Goal: Use online tool/utility: Use online tool/utility

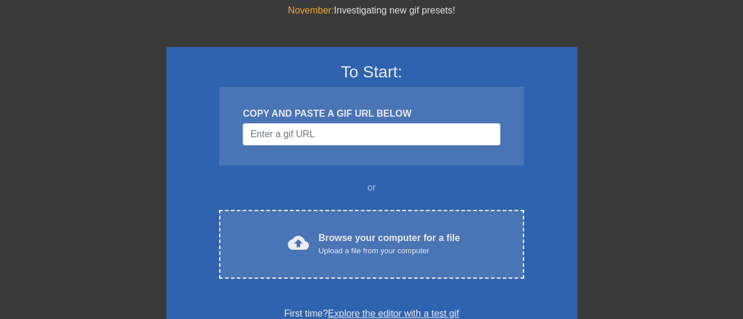
scroll to position [59, 0]
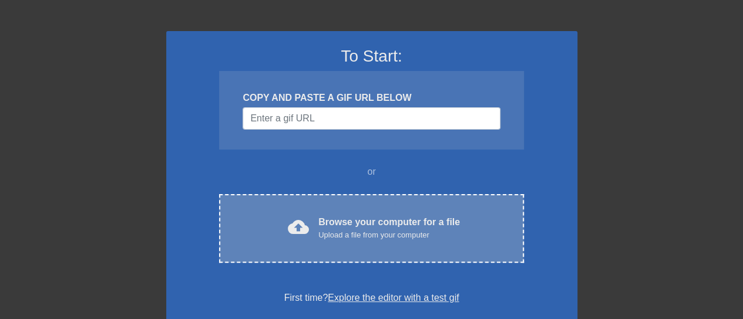
click at [366, 237] on div "Upload a file from your computer" at bounding box center [388, 236] width 141 height 12
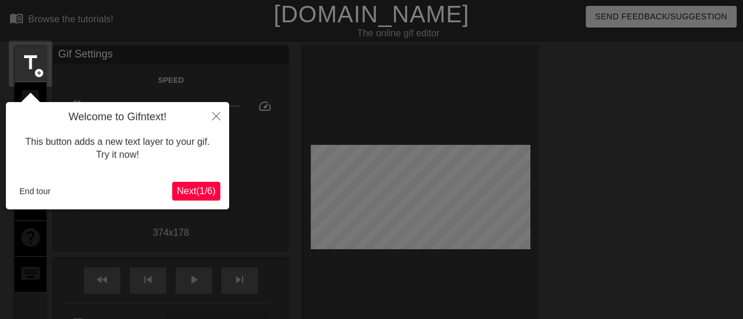
scroll to position [29, 0]
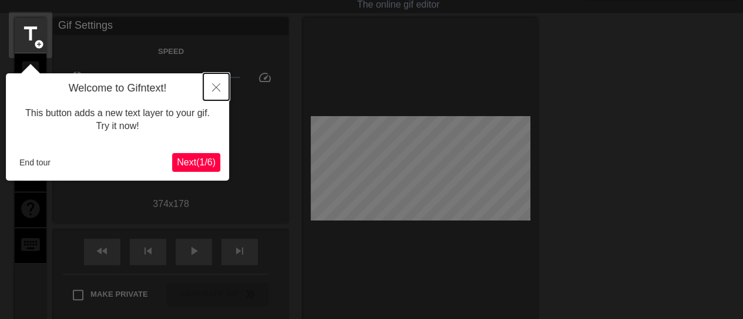
click at [217, 90] on icon "Close" at bounding box center [216, 87] width 8 height 8
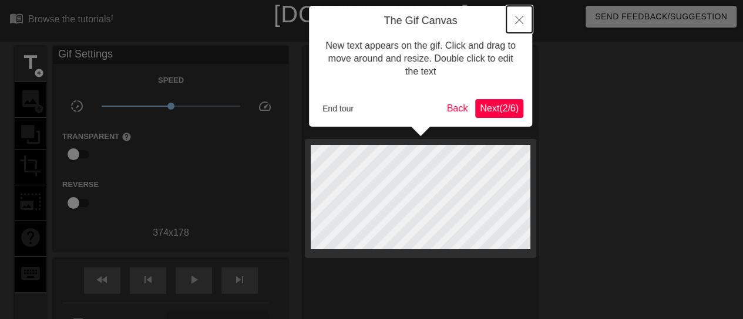
click at [519, 24] on icon "Close" at bounding box center [519, 20] width 8 height 8
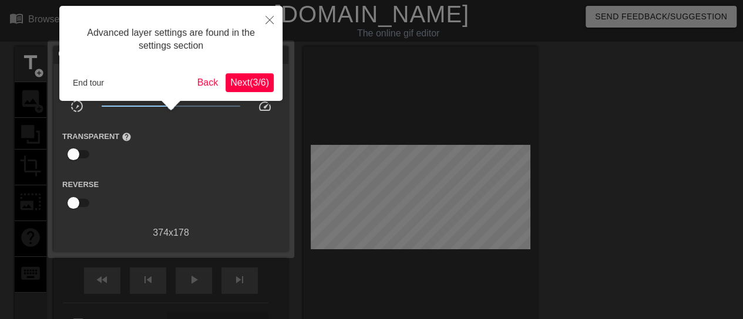
scroll to position [29, 0]
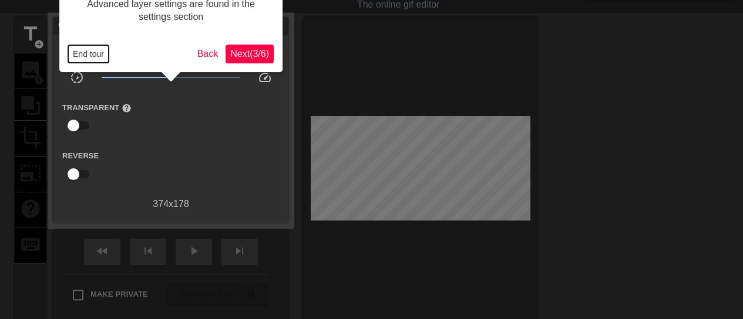
click at [83, 56] on button "End tour" at bounding box center [88, 54] width 41 height 18
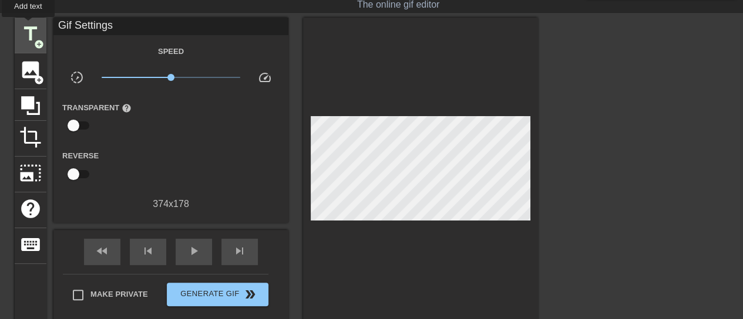
click at [26, 28] on span "title" at bounding box center [30, 34] width 22 height 22
click at [39, 42] on span "add_circle" at bounding box center [39, 44] width 10 height 10
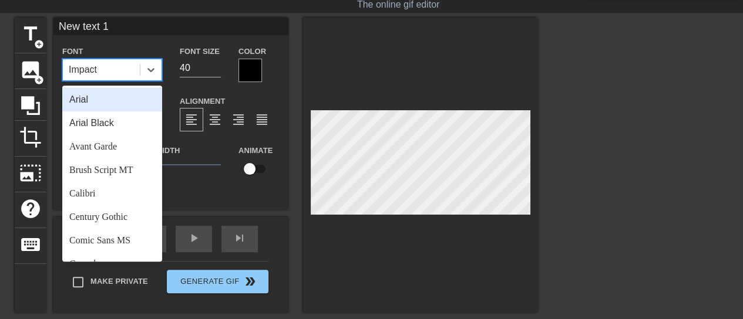
click at [104, 70] on div "Impact" at bounding box center [101, 69] width 77 height 21
click at [218, 90] on div "Font option Arial focused, 1 of 24. 24 results available. Use Up and Down to ch…" at bounding box center [170, 118] width 217 height 148
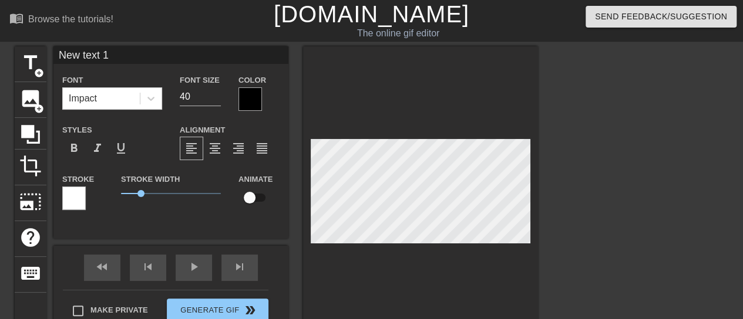
scroll to position [2, 1]
type input "Ne text 1"
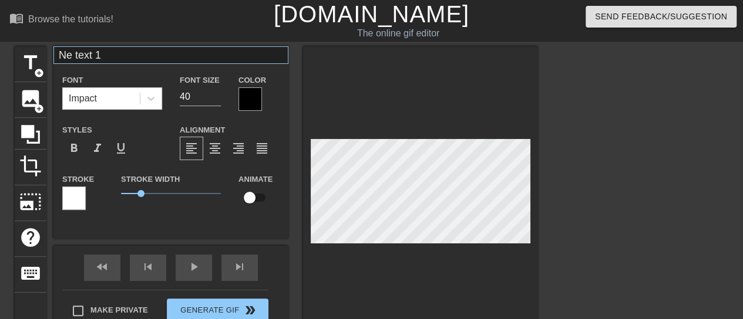
type textarea "Ne text 1"
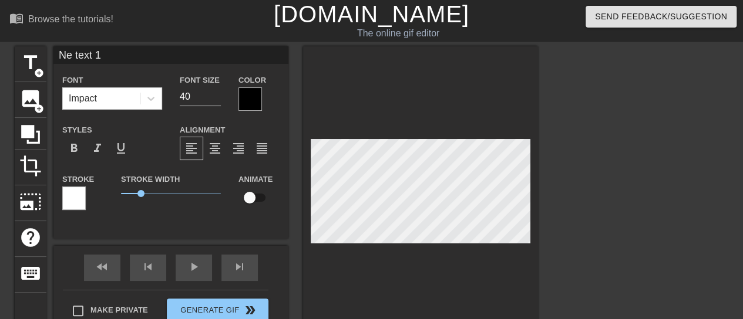
drag, startPoint x: 110, startPoint y: 59, endPoint x: 0, endPoint y: 54, distance: 110.5
click at [0, 54] on div "title add_circle image add_circle crop photo_size_select_large help keyboard Ne…" at bounding box center [371, 222] width 743 height 352
type input "9"
drag, startPoint x: 197, startPoint y: 103, endPoint x: 177, endPoint y: 103, distance: 20.0
click at [177, 103] on div "Font Size 40" at bounding box center [200, 92] width 59 height 38
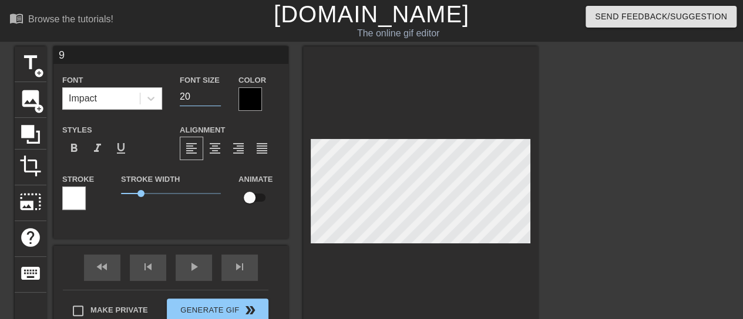
type input "20"
click at [249, 100] on div at bounding box center [249, 98] width 23 height 23
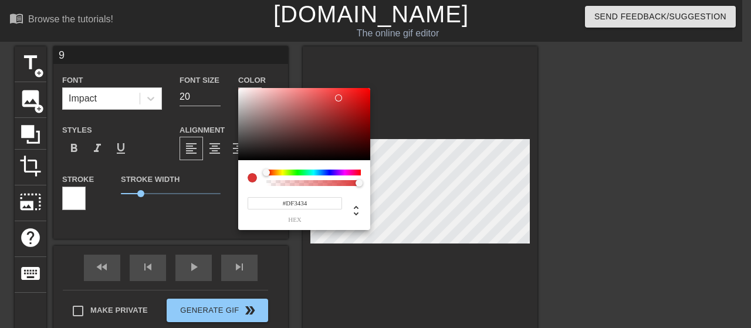
type input "#DF3333"
drag, startPoint x: 331, startPoint y: 100, endPoint x: 341, endPoint y: 97, distance: 10.0
click at [341, 97] on div at bounding box center [304, 124] width 132 height 73
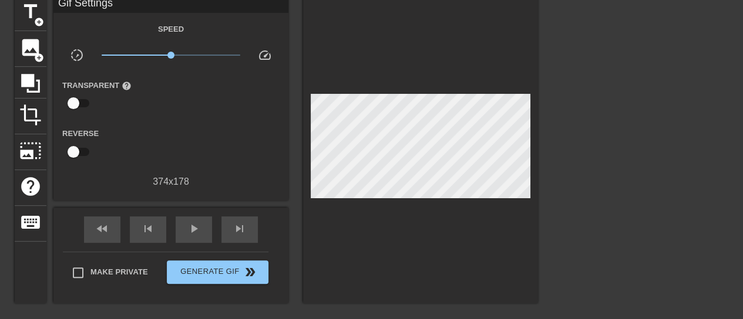
scroll to position [0, 0]
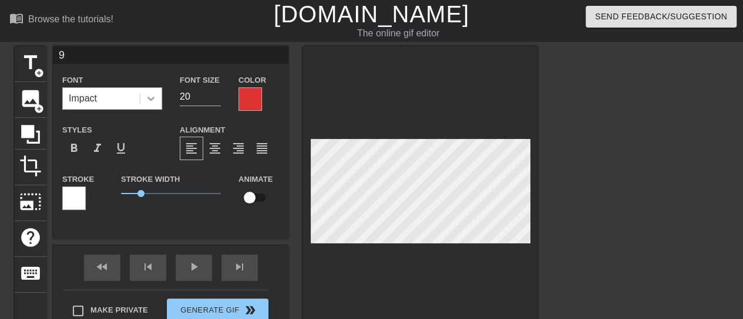
click at [154, 98] on icon at bounding box center [151, 99] width 12 height 12
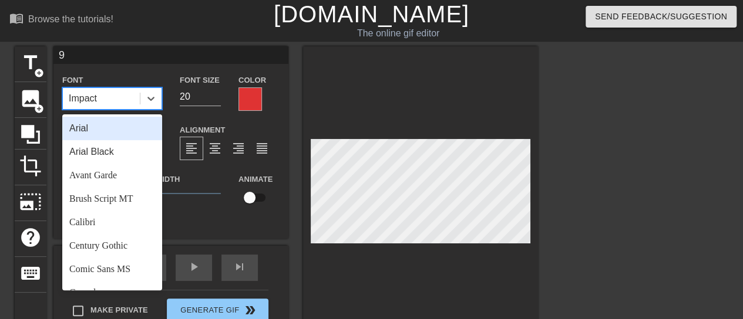
click at [115, 135] on div "Arial" at bounding box center [112, 128] width 100 height 23
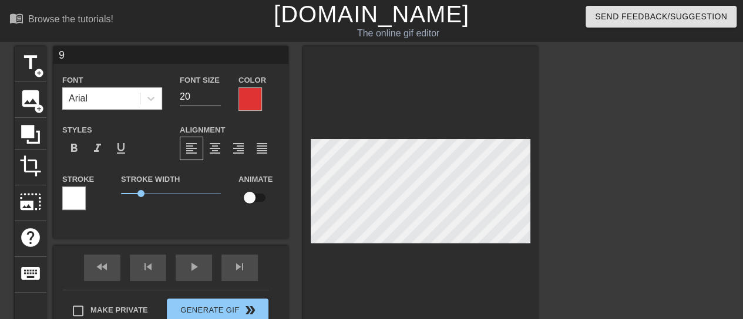
click at [249, 95] on div at bounding box center [249, 98] width 23 height 23
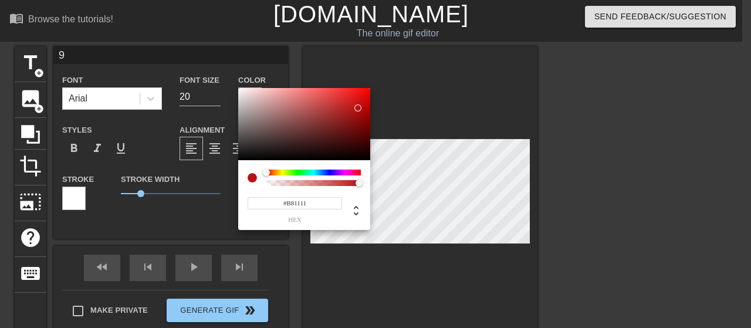
drag, startPoint x: 351, startPoint y: 107, endPoint x: 358, endPoint y: 108, distance: 7.1
click at [358, 108] on div at bounding box center [304, 124] width 132 height 73
type input "#760909"
drag, startPoint x: 348, startPoint y: 100, endPoint x: 360, endPoint y: 127, distance: 29.7
click at [360, 127] on div at bounding box center [304, 124] width 132 height 73
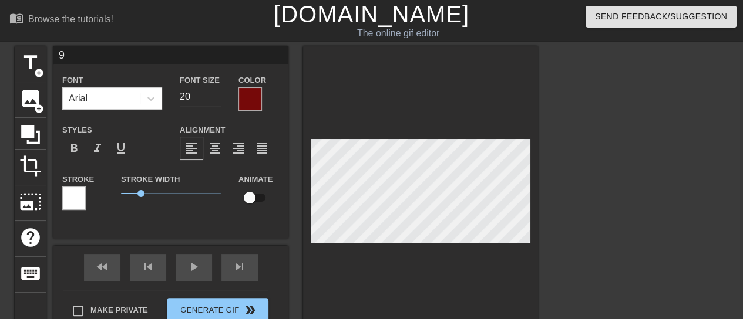
drag, startPoint x: 412, startPoint y: 198, endPoint x: 362, endPoint y: 245, distance: 68.1
click at [362, 245] on div at bounding box center [420, 193] width 235 height 295
click at [153, 98] on icon at bounding box center [150, 99] width 7 height 4
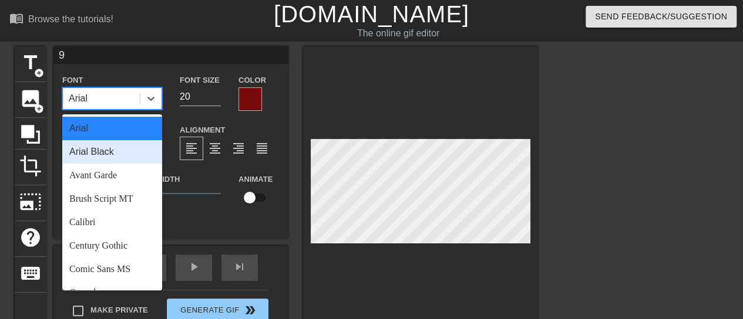
click at [124, 159] on div "Arial Black" at bounding box center [112, 151] width 100 height 23
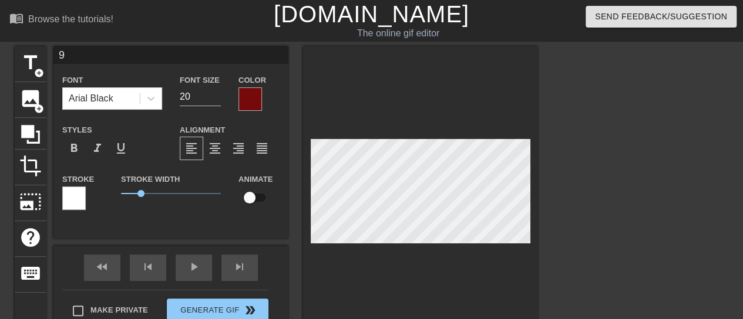
click at [376, 256] on div at bounding box center [420, 193] width 235 height 295
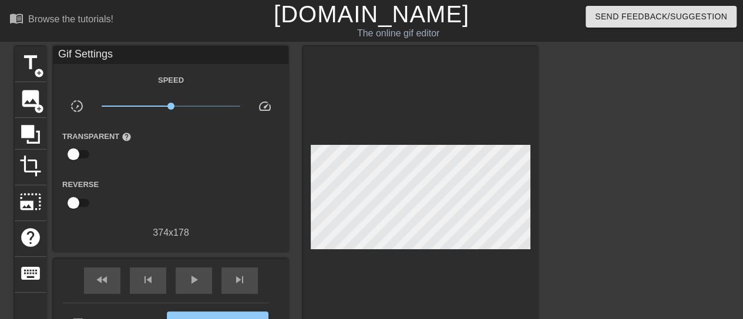
click at [370, 245] on div at bounding box center [420, 200] width 235 height 308
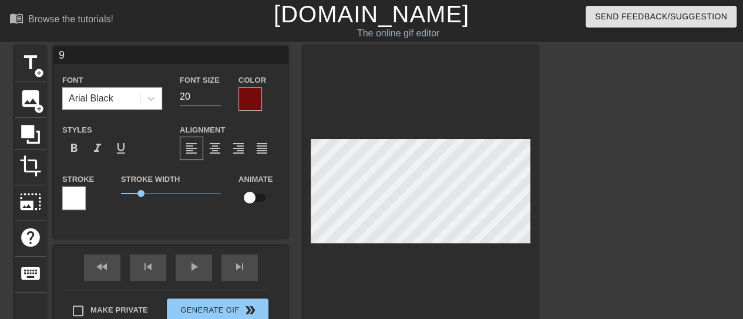
click at [242, 94] on div at bounding box center [249, 98] width 23 height 23
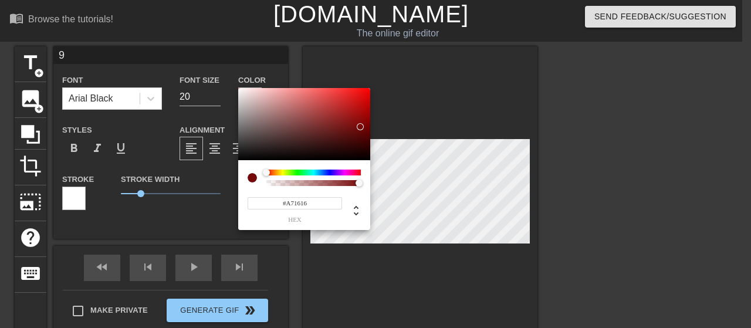
click at [353, 113] on div at bounding box center [304, 124] width 132 height 73
drag, startPoint x: 353, startPoint y: 113, endPoint x: 343, endPoint y: 119, distance: 11.9
click at [343, 119] on div at bounding box center [342, 117] width 7 height 7
type input "#701717"
click at [343, 129] on div at bounding box center [304, 124] width 132 height 73
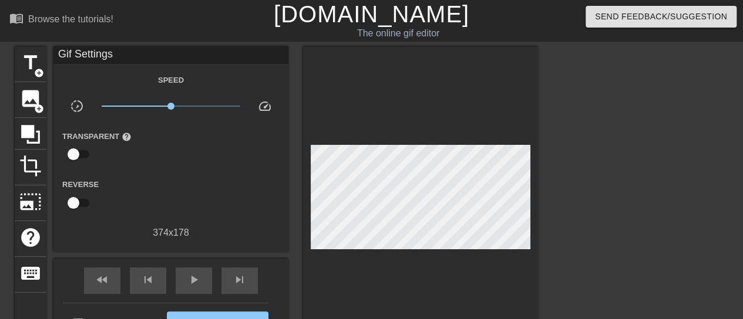
click at [375, 244] on div at bounding box center [420, 200] width 235 height 308
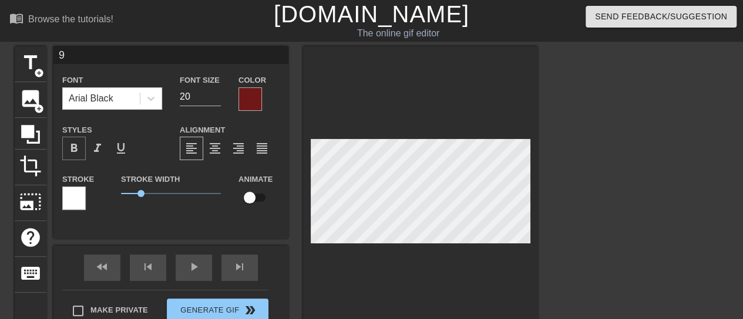
click at [74, 151] on span "format_bold" at bounding box center [74, 148] width 14 height 14
click at [76, 151] on span "format_bold" at bounding box center [74, 148] width 14 height 14
click at [252, 102] on div at bounding box center [249, 98] width 23 height 23
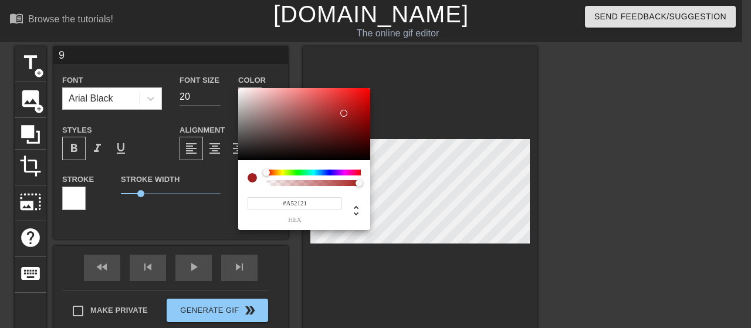
drag, startPoint x: 345, startPoint y: 132, endPoint x: 344, endPoint y: 113, distance: 18.8
click at [344, 113] on div at bounding box center [347, 116] width 7 height 7
drag, startPoint x: 344, startPoint y: 113, endPoint x: 358, endPoint y: 110, distance: 14.5
click at [358, 110] on div at bounding box center [358, 109] width 7 height 7
click at [358, 123] on div at bounding box center [358, 122] width 7 height 7
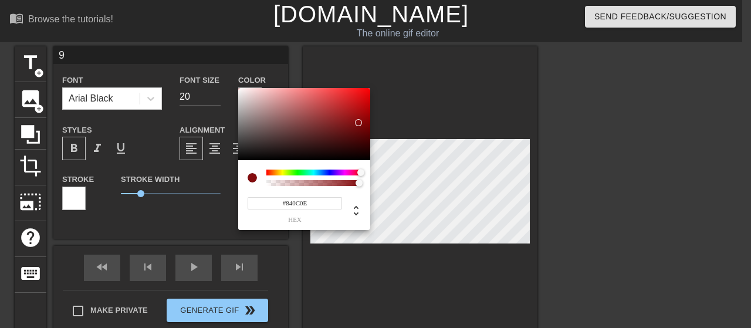
drag, startPoint x: 267, startPoint y: 173, endPoint x: 368, endPoint y: 174, distance: 101.0
click at [368, 174] on div "#840C0E hex" at bounding box center [304, 195] width 132 height 70
click at [333, 173] on div at bounding box center [314, 173] width 95 height 6
drag, startPoint x: 335, startPoint y: 174, endPoint x: 371, endPoint y: 171, distance: 36.0
click at [371, 171] on div "#840C0E hex" at bounding box center [375, 164] width 751 height 328
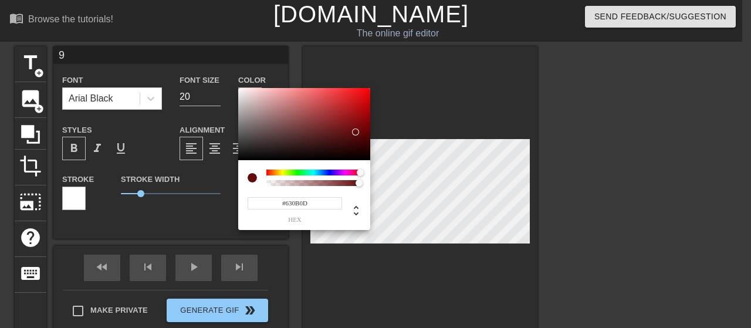
click at [356, 132] on div at bounding box center [304, 124] width 132 height 73
click at [338, 116] on div at bounding box center [340, 116] width 7 height 7
type input "#A52729"
click at [339, 113] on div at bounding box center [339, 113] width 7 height 7
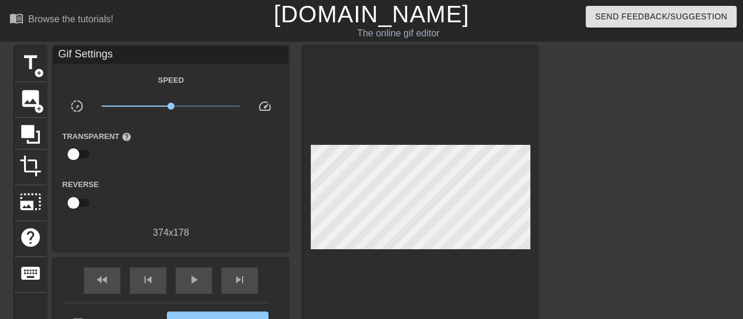
click at [373, 244] on div at bounding box center [420, 200] width 235 height 308
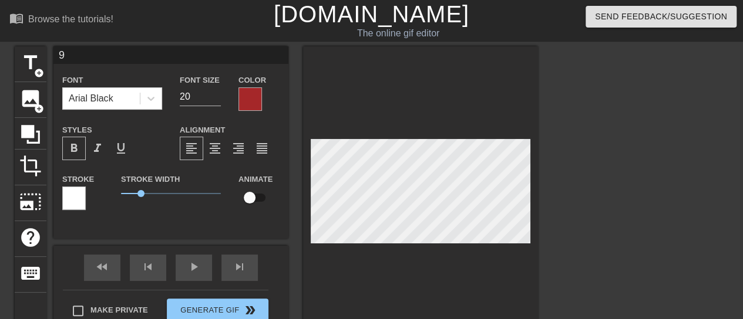
click at [254, 98] on div at bounding box center [249, 98] width 23 height 23
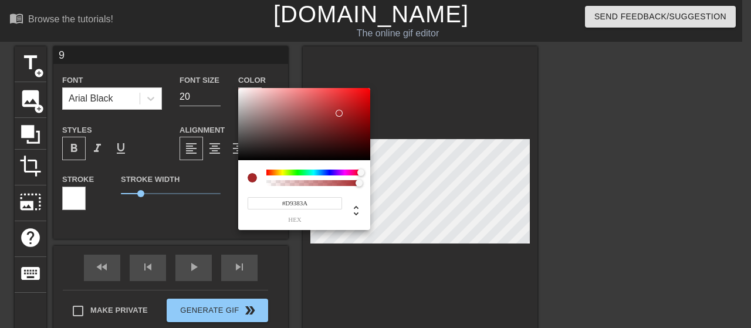
click at [336, 99] on div at bounding box center [304, 124] width 132 height 73
click at [348, 109] on div at bounding box center [304, 124] width 132 height 73
click at [298, 220] on span "hex" at bounding box center [295, 220] width 95 height 6
click at [360, 214] on icon at bounding box center [356, 211] width 14 height 14
type input "182"
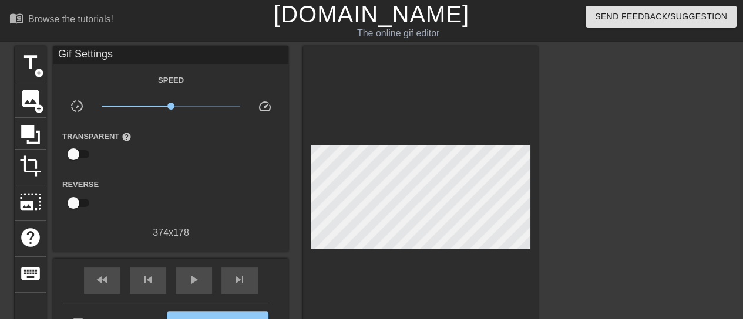
click at [375, 246] on div at bounding box center [420, 200] width 235 height 308
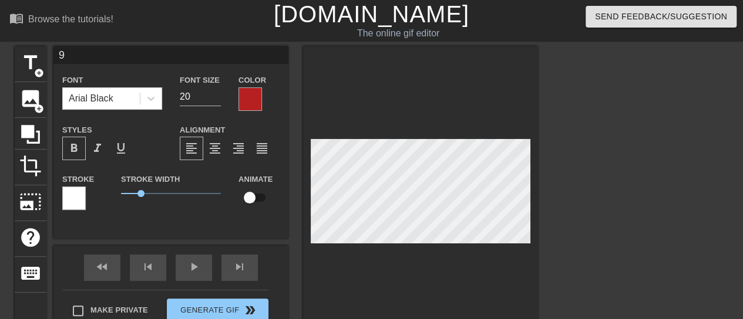
click at [247, 107] on div at bounding box center [249, 98] width 23 height 23
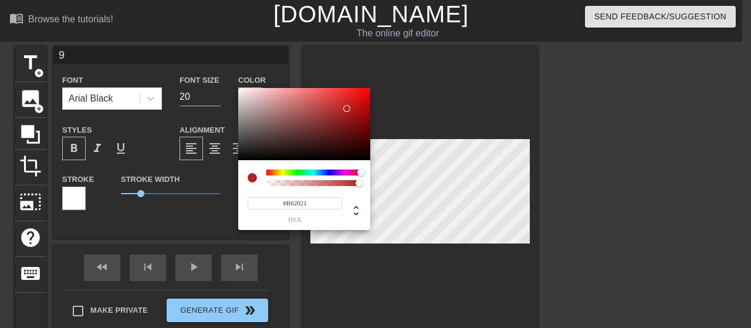
click at [322, 203] on input "#B62021" at bounding box center [295, 203] width 95 height 12
drag, startPoint x: 322, startPoint y: 203, endPoint x: 264, endPoint y: 197, distance: 58.4
click at [264, 197] on input "#B62021" at bounding box center [295, 203] width 95 height 12
paste input "f30503"
drag, startPoint x: 331, startPoint y: 205, endPoint x: 257, endPoint y: 203, distance: 74.6
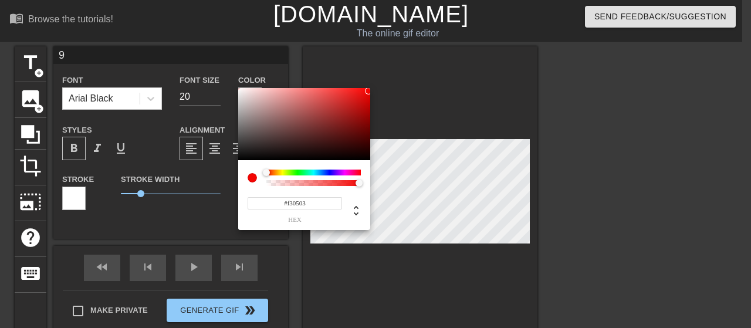
click at [257, 203] on input "#f30503" at bounding box center [295, 203] width 95 height 12
paste input
type input "#f30503"
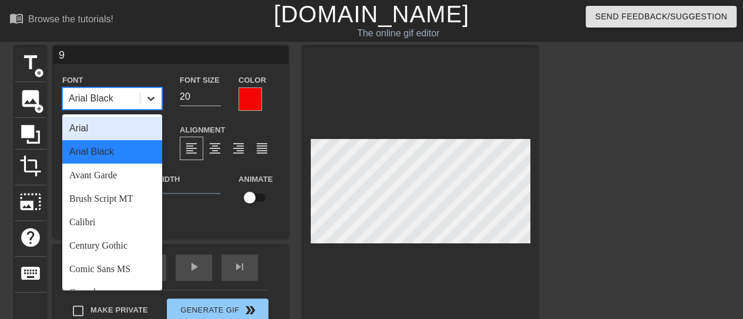
click at [153, 95] on icon at bounding box center [151, 99] width 12 height 12
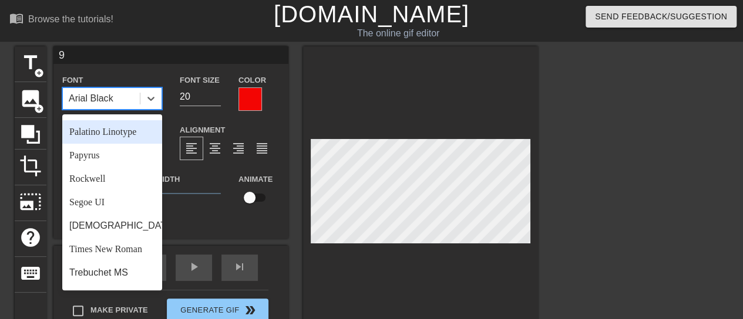
scroll to position [411, 0]
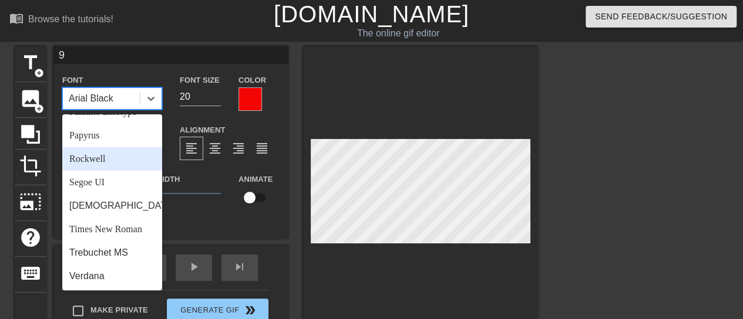
click at [116, 170] on div "Rockwell" at bounding box center [112, 158] width 100 height 23
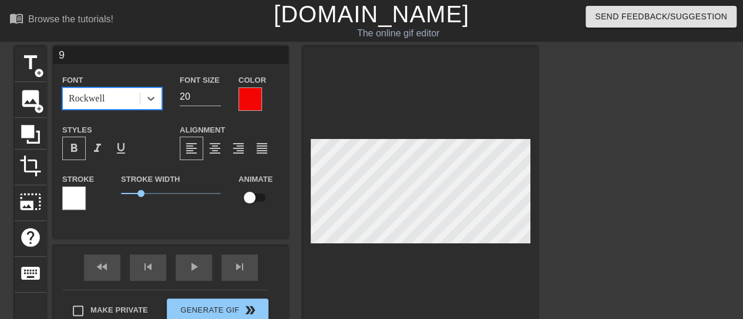
click at [335, 267] on div at bounding box center [420, 193] width 235 height 295
click at [80, 153] on span "format_bold" at bounding box center [74, 148] width 14 height 14
click at [405, 269] on div at bounding box center [420, 193] width 235 height 295
click at [79, 147] on span "format_bold" at bounding box center [74, 148] width 14 height 14
click at [326, 267] on div at bounding box center [420, 193] width 235 height 295
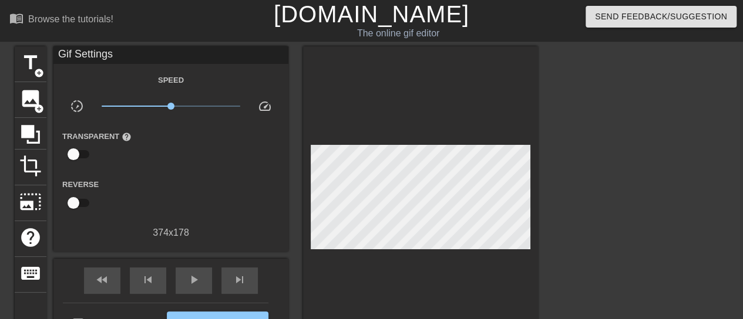
click at [375, 245] on div at bounding box center [420, 200] width 235 height 308
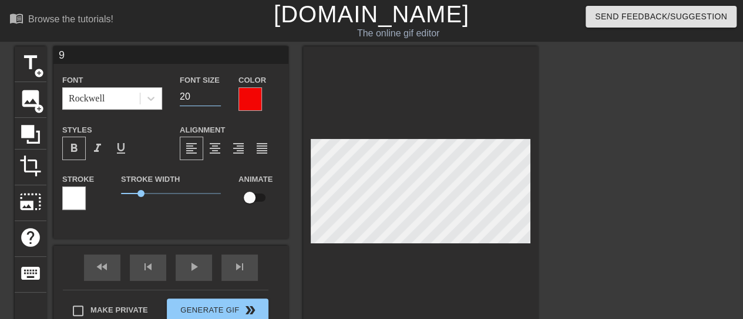
click at [176, 96] on div "Font Size 20" at bounding box center [200, 92] width 59 height 38
type input "18"
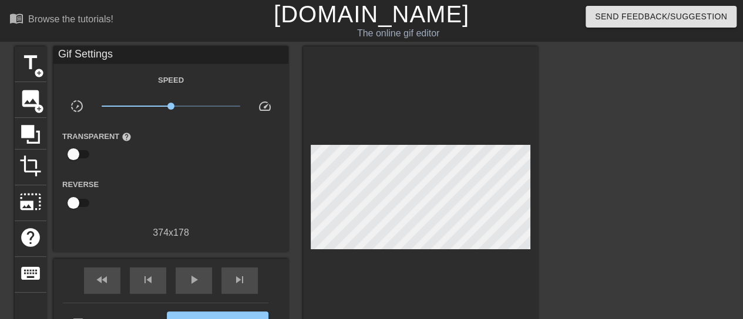
click at [428, 281] on div at bounding box center [420, 200] width 235 height 308
click at [375, 244] on div at bounding box center [420, 200] width 235 height 308
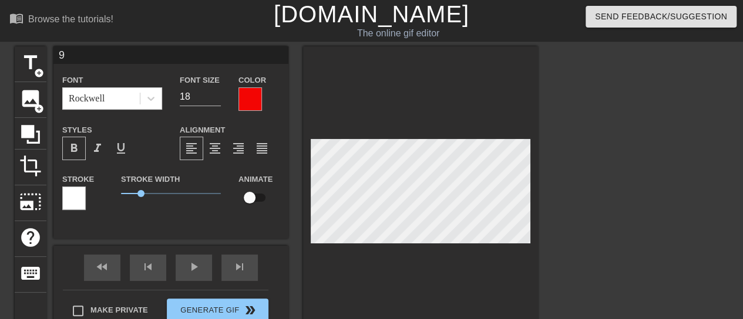
click at [385, 251] on div at bounding box center [420, 193] width 235 height 295
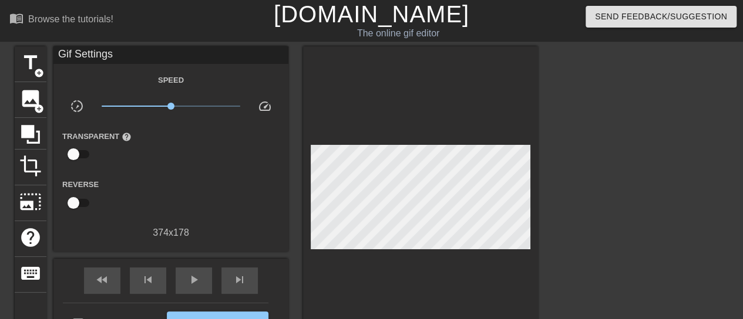
click at [373, 244] on div at bounding box center [420, 200] width 235 height 308
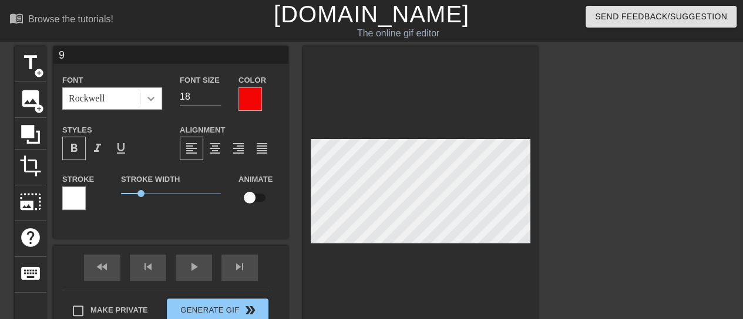
click at [153, 96] on icon at bounding box center [151, 99] width 12 height 12
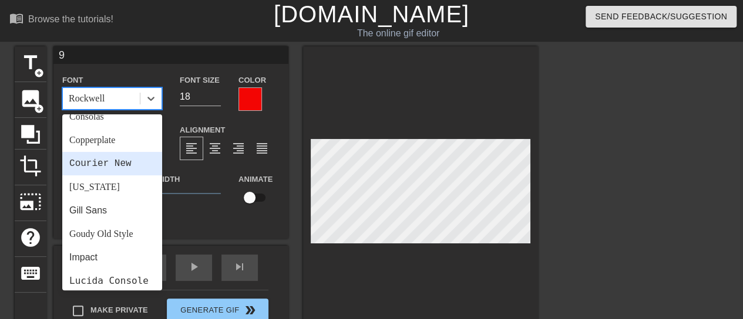
scroll to position [117, 0]
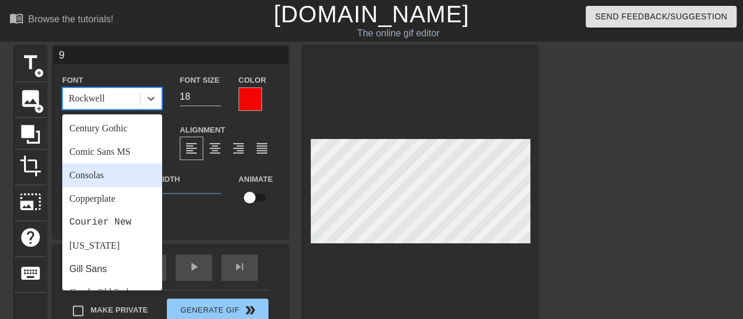
click at [123, 169] on div "Consolas" at bounding box center [112, 175] width 100 height 23
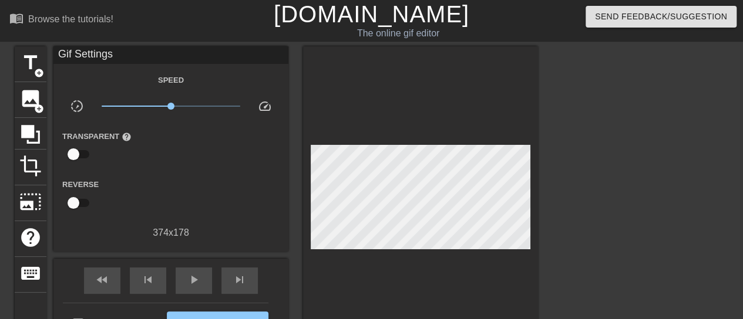
click at [371, 285] on div at bounding box center [420, 200] width 235 height 308
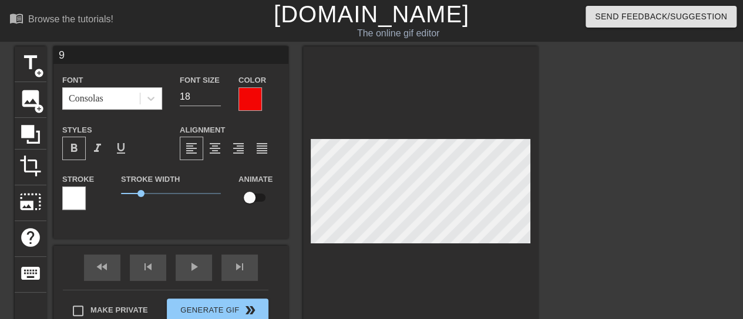
click at [79, 149] on span "format_bold" at bounding box center [74, 148] width 14 height 14
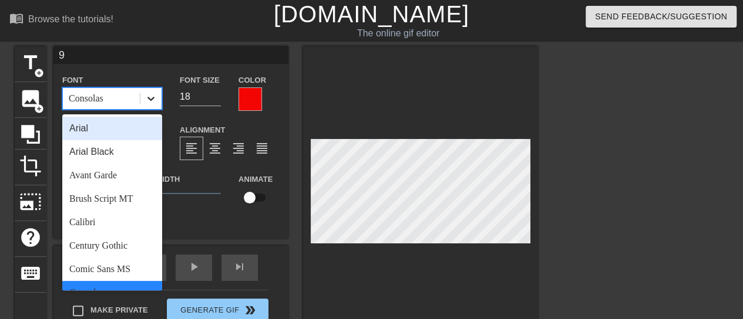
click at [152, 102] on icon at bounding box center [151, 99] width 12 height 12
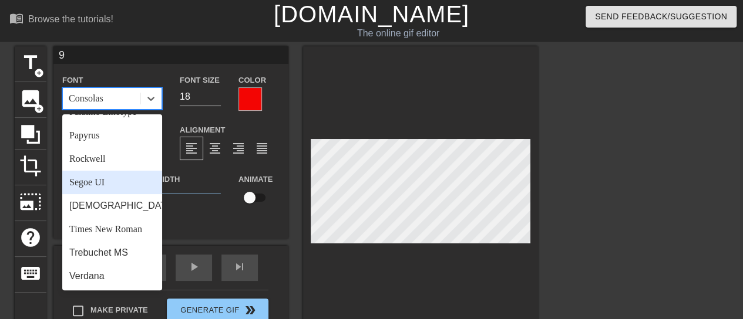
scroll to position [420, 0]
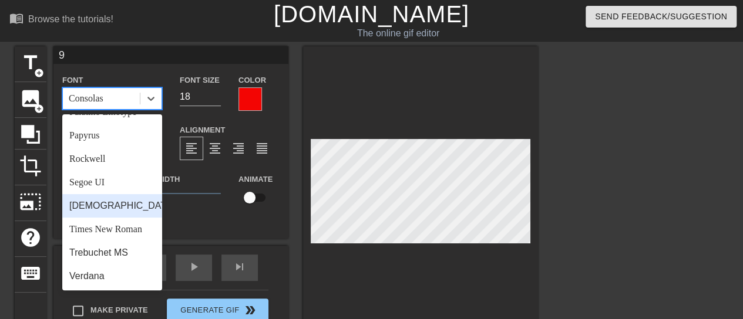
click at [123, 212] on div "[DEMOGRAPHIC_DATA]" at bounding box center [112, 205] width 100 height 23
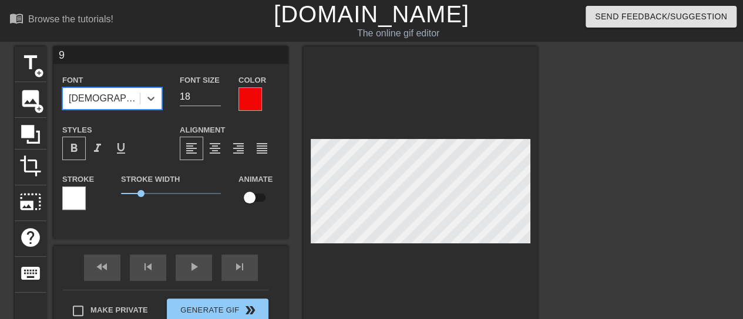
click at [350, 284] on div at bounding box center [420, 193] width 235 height 295
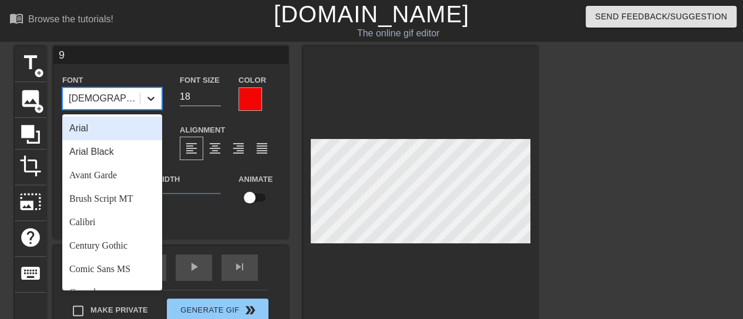
click at [161, 96] on div at bounding box center [150, 98] width 21 height 21
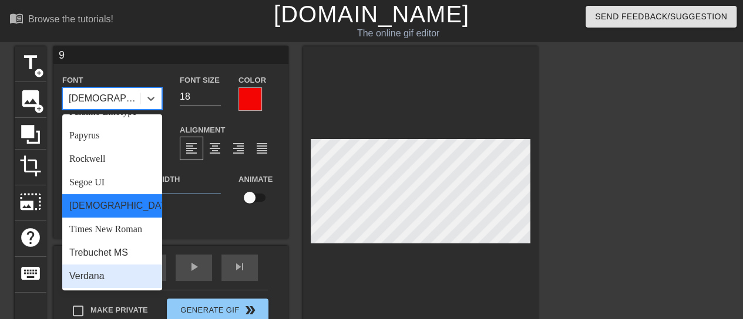
click at [123, 286] on div "Verdana" at bounding box center [112, 276] width 100 height 23
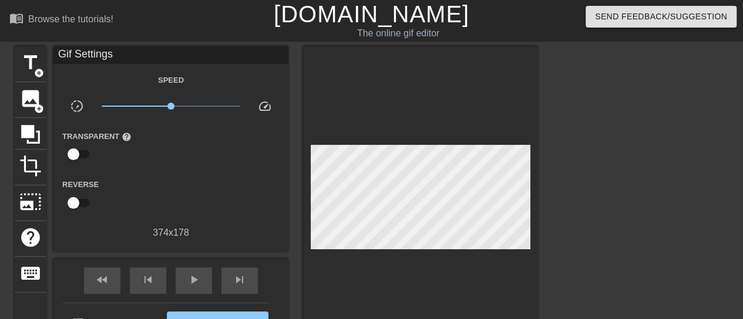
click at [393, 271] on div at bounding box center [420, 200] width 235 height 308
click at [373, 244] on div at bounding box center [420, 200] width 235 height 308
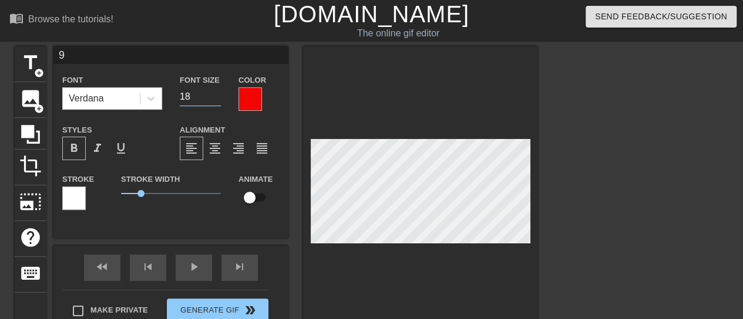
drag, startPoint x: 194, startPoint y: 93, endPoint x: 177, endPoint y: 93, distance: 17.0
click at [177, 93] on div "Font Size 18" at bounding box center [200, 92] width 59 height 38
type input "15"
click at [356, 266] on div at bounding box center [420, 193] width 235 height 295
click at [72, 147] on span "format_bold" at bounding box center [74, 148] width 14 height 14
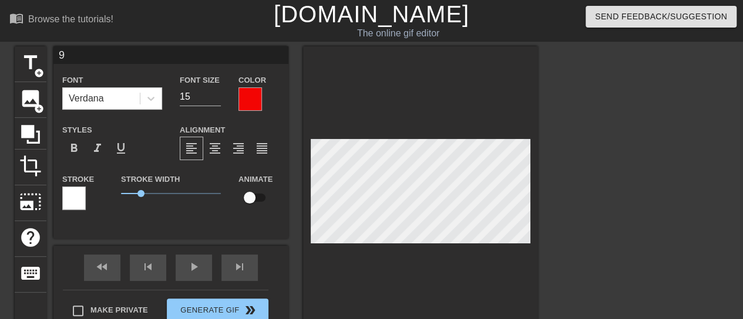
click at [340, 283] on div at bounding box center [420, 193] width 235 height 295
drag, startPoint x: 141, startPoint y: 196, endPoint x: 96, endPoint y: 196, distance: 45.2
click at [96, 196] on div "Stroke Stroke Width 0 Animate" at bounding box center [170, 196] width 235 height 49
click at [400, 271] on div at bounding box center [420, 193] width 235 height 295
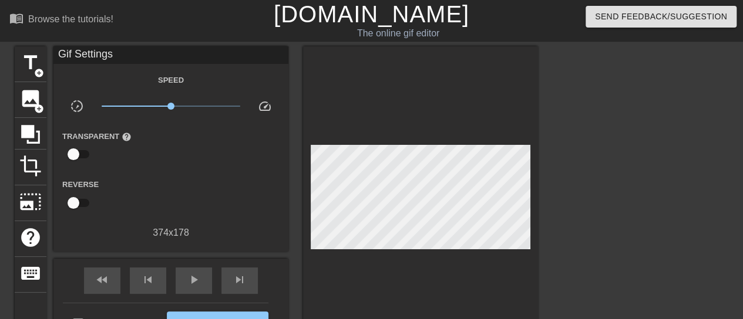
click at [375, 244] on div at bounding box center [420, 200] width 235 height 308
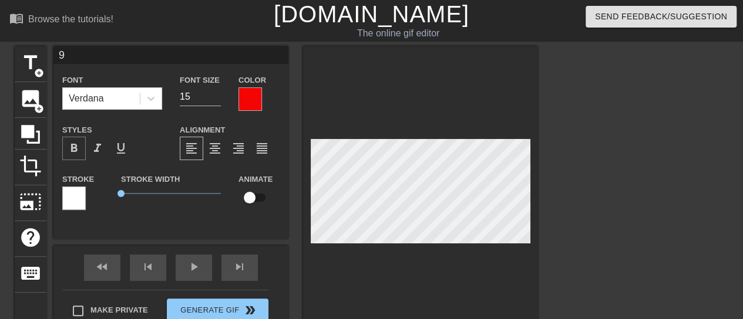
click at [73, 156] on span "format_bold" at bounding box center [74, 148] width 14 height 14
click at [354, 276] on div at bounding box center [420, 193] width 235 height 295
click at [372, 244] on div at bounding box center [420, 193] width 235 height 295
click at [64, 146] on div "format_bold" at bounding box center [73, 148] width 23 height 23
click at [153, 98] on icon at bounding box center [150, 99] width 7 height 4
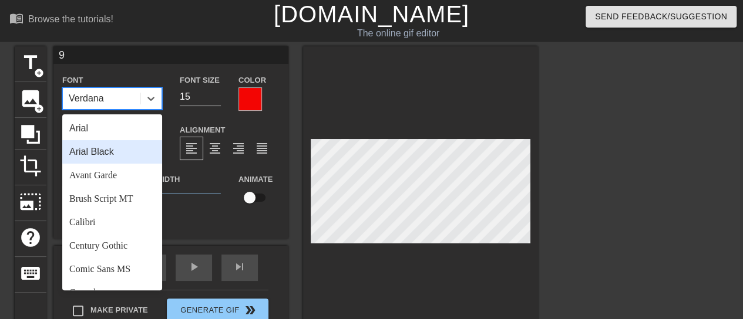
click at [127, 151] on div "Arial Black" at bounding box center [112, 151] width 100 height 23
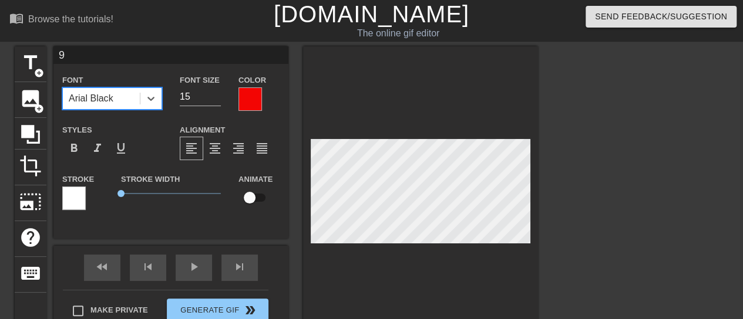
click at [375, 264] on div at bounding box center [420, 193] width 235 height 295
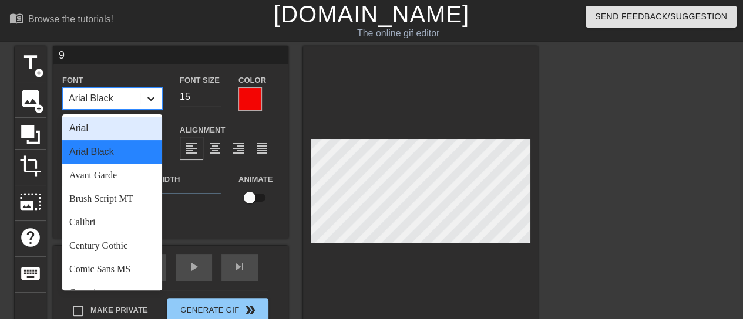
click at [155, 99] on icon at bounding box center [151, 99] width 12 height 12
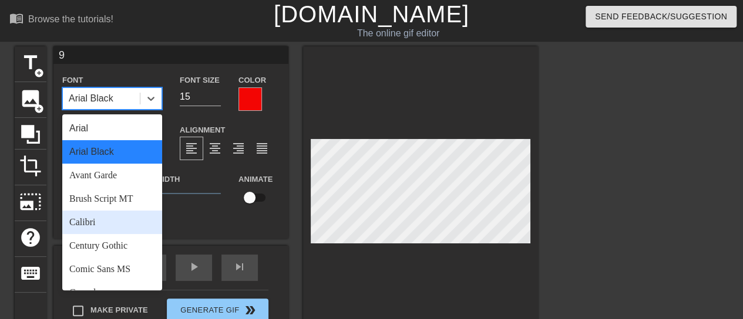
click at [112, 226] on div "Calibri" at bounding box center [112, 222] width 100 height 23
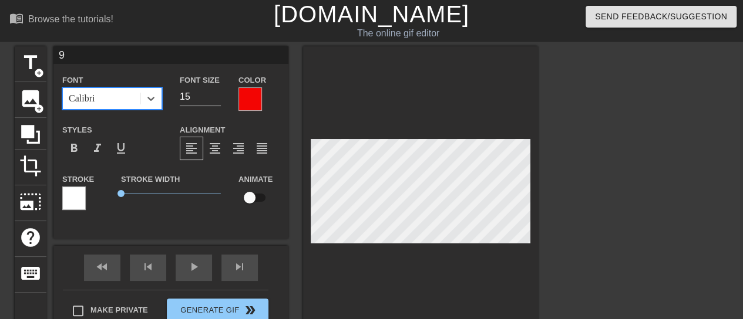
click at [396, 281] on div at bounding box center [420, 193] width 235 height 295
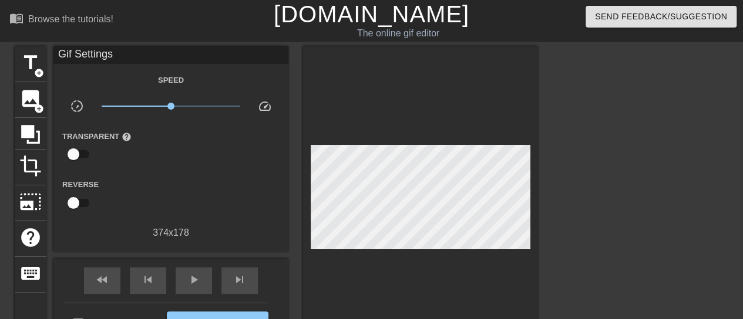
click at [373, 244] on div at bounding box center [420, 200] width 235 height 308
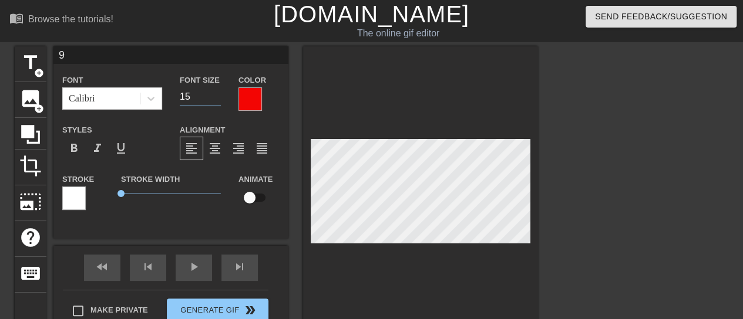
drag, startPoint x: 195, startPoint y: 95, endPoint x: 181, endPoint y: 94, distance: 14.7
click at [181, 94] on input "15" at bounding box center [200, 96] width 41 height 19
type input "20"
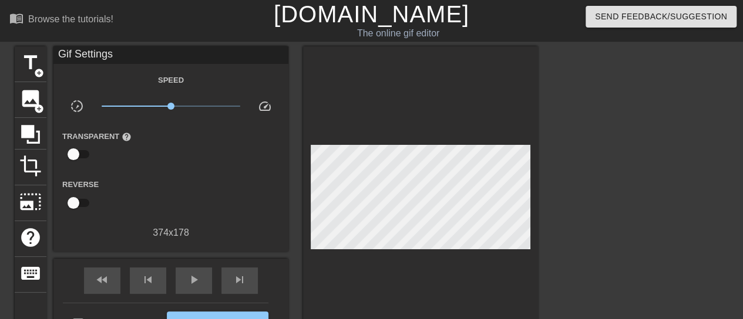
click at [391, 274] on div at bounding box center [420, 200] width 235 height 308
click at [414, 273] on div at bounding box center [420, 200] width 235 height 308
click at [373, 244] on div at bounding box center [420, 200] width 235 height 308
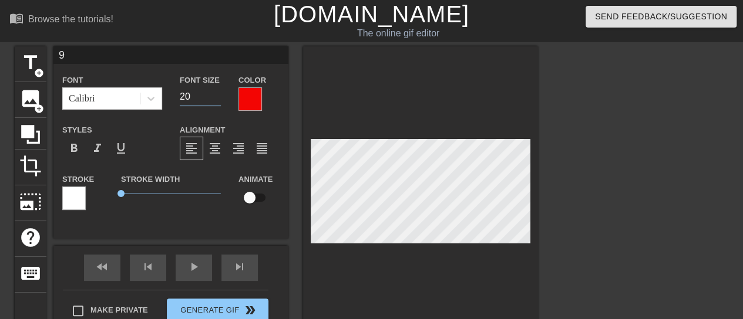
drag, startPoint x: 201, startPoint y: 99, endPoint x: 175, endPoint y: 100, distance: 26.5
click at [175, 100] on div "Font Size 20" at bounding box center [200, 92] width 59 height 38
type input "19"
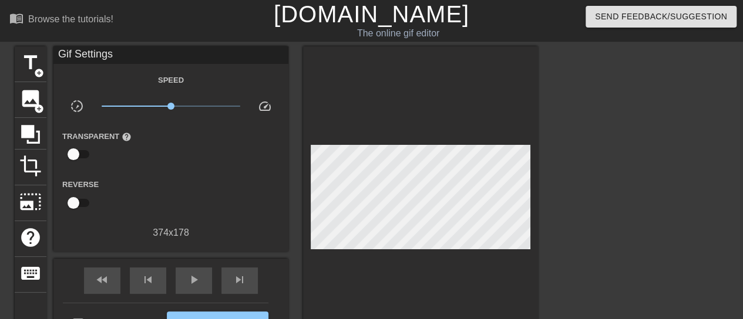
click at [385, 269] on div at bounding box center [420, 200] width 235 height 308
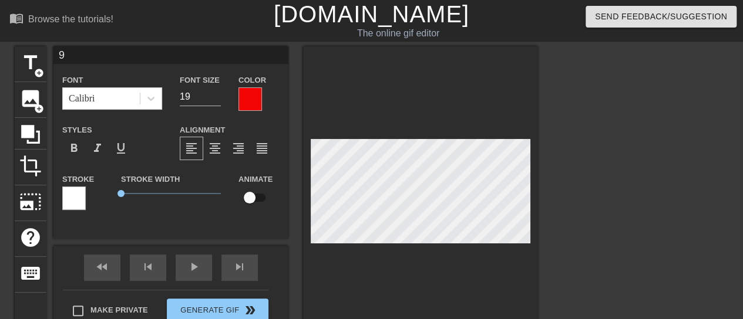
click at [376, 265] on div at bounding box center [420, 193] width 235 height 295
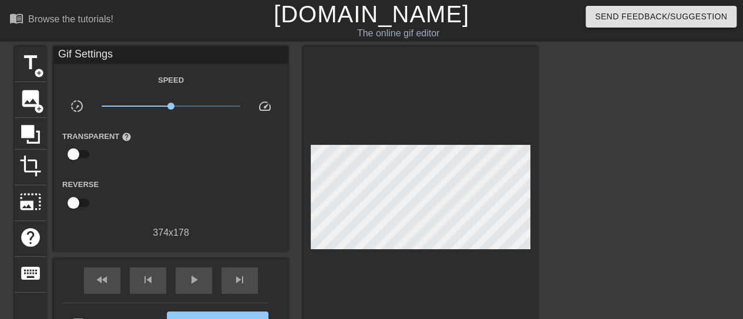
click at [375, 245] on div at bounding box center [420, 200] width 235 height 308
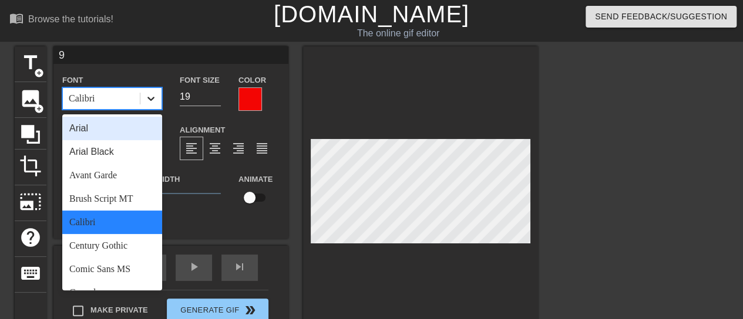
click at [151, 99] on icon at bounding box center [151, 99] width 12 height 12
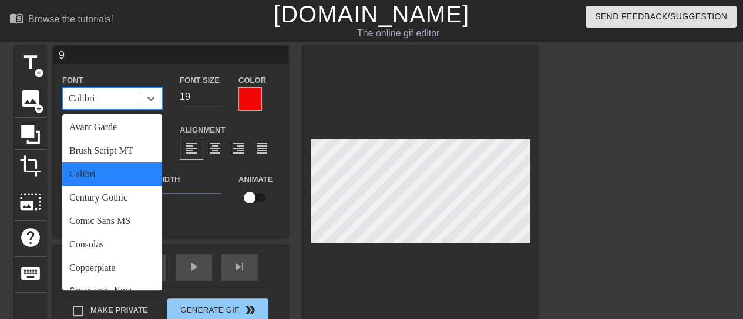
scroll to position [117, 0]
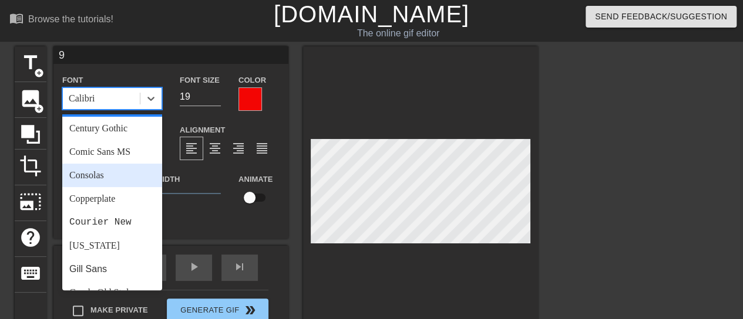
click at [129, 184] on div "Consolas" at bounding box center [112, 175] width 100 height 23
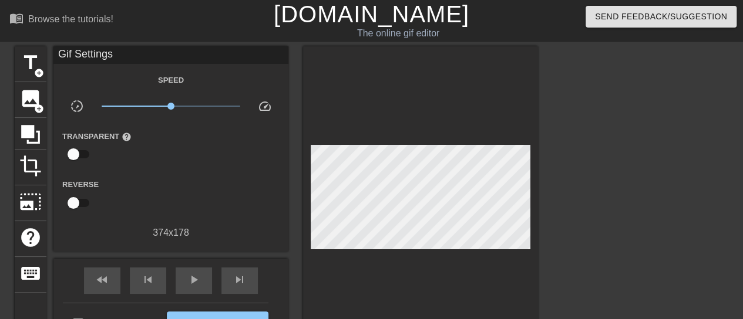
click at [342, 264] on div at bounding box center [420, 200] width 235 height 308
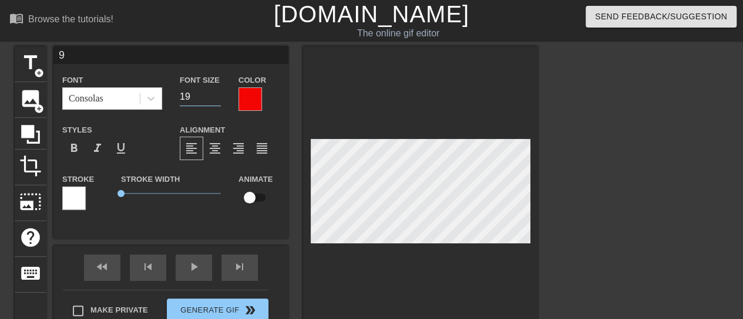
drag, startPoint x: 197, startPoint y: 92, endPoint x: 185, endPoint y: 97, distance: 12.6
click at [185, 97] on input "19" at bounding box center [200, 96] width 41 height 19
type input "18"
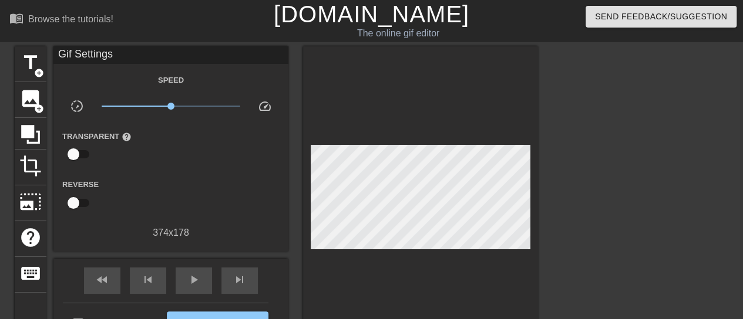
click at [420, 291] on div at bounding box center [420, 200] width 235 height 308
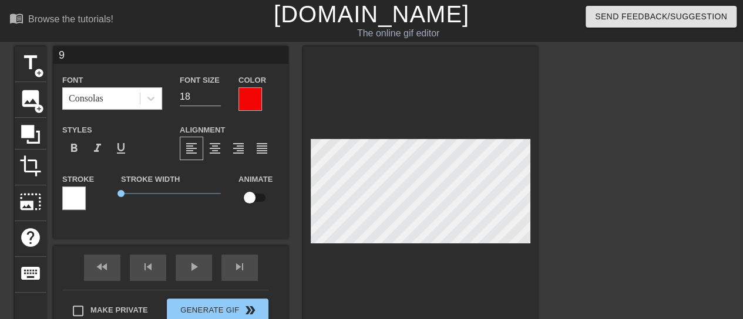
click at [401, 261] on div at bounding box center [420, 193] width 235 height 295
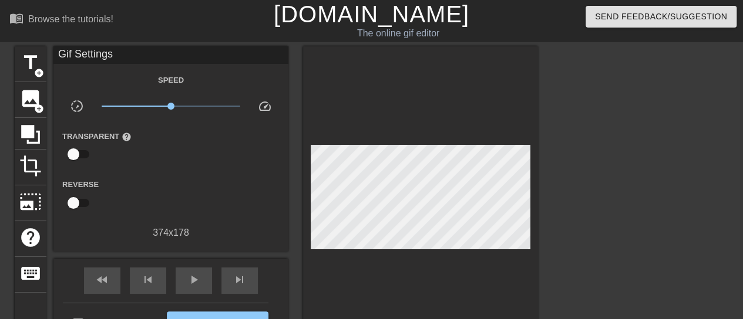
click at [384, 262] on div at bounding box center [420, 200] width 235 height 308
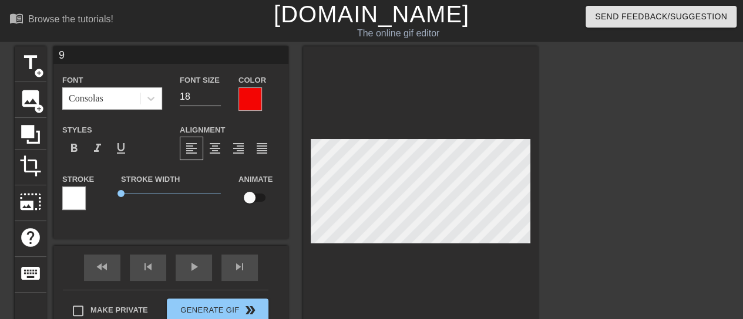
click at [382, 251] on div at bounding box center [420, 193] width 235 height 295
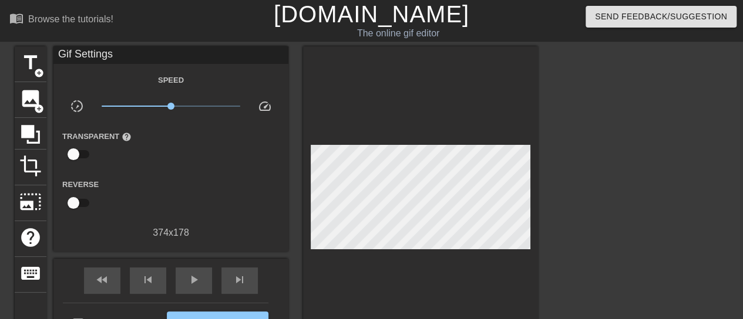
click at [375, 244] on div at bounding box center [420, 200] width 235 height 308
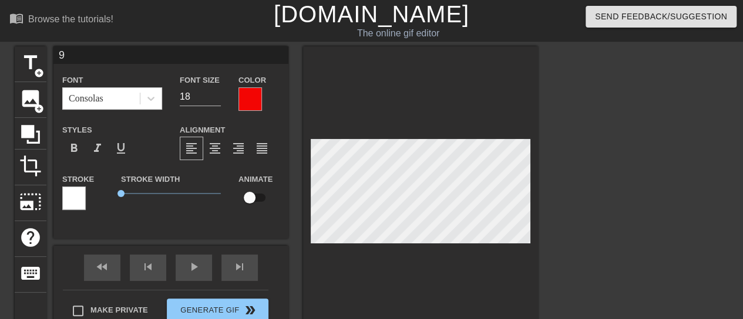
click at [380, 259] on div at bounding box center [420, 193] width 235 height 295
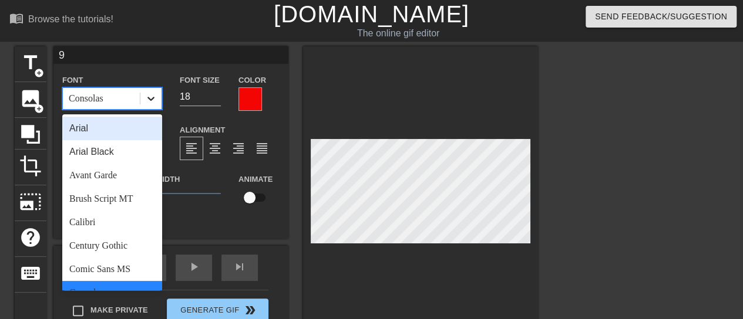
click at [151, 99] on icon at bounding box center [151, 99] width 12 height 12
click at [123, 132] on div "Arial" at bounding box center [112, 128] width 100 height 23
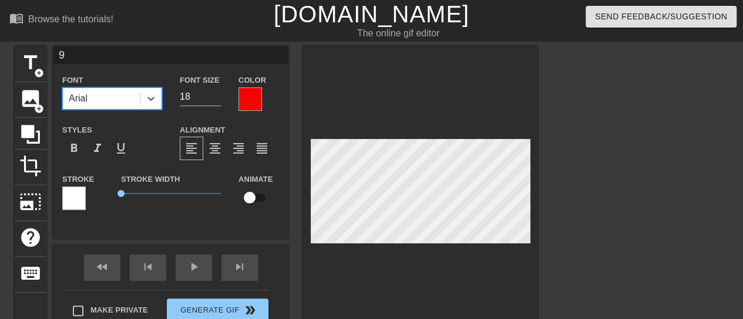
click at [339, 269] on div at bounding box center [420, 193] width 235 height 295
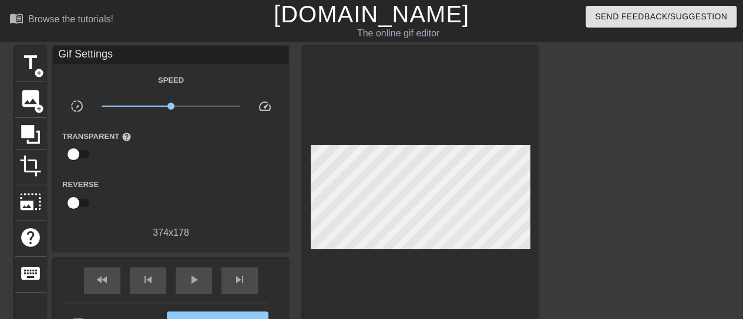
click at [376, 244] on div at bounding box center [420, 200] width 235 height 308
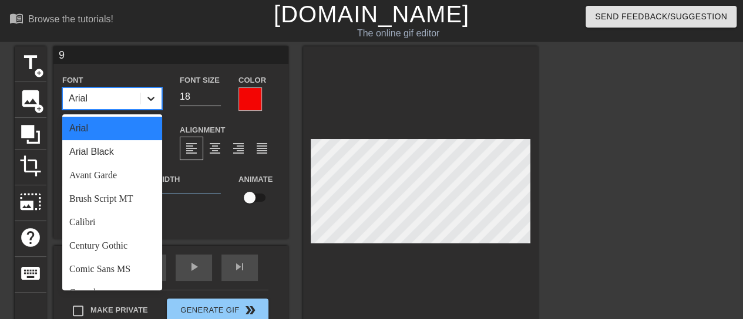
click at [149, 99] on icon at bounding box center [150, 99] width 7 height 4
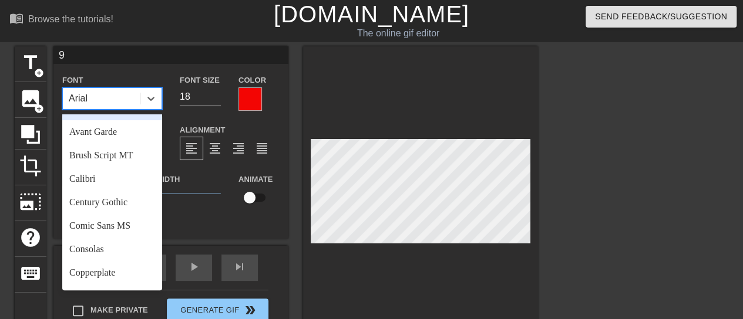
scroll to position [59, 0]
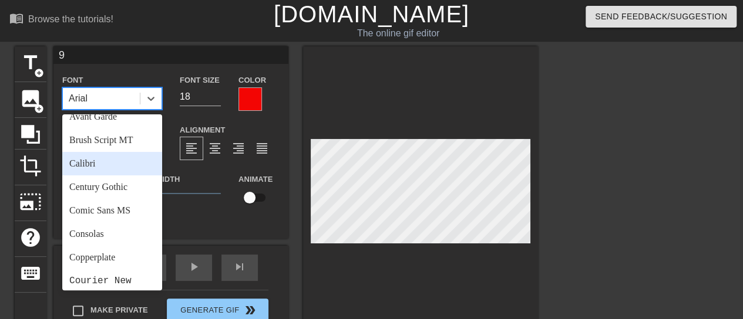
click at [130, 170] on div "Calibri" at bounding box center [112, 163] width 100 height 23
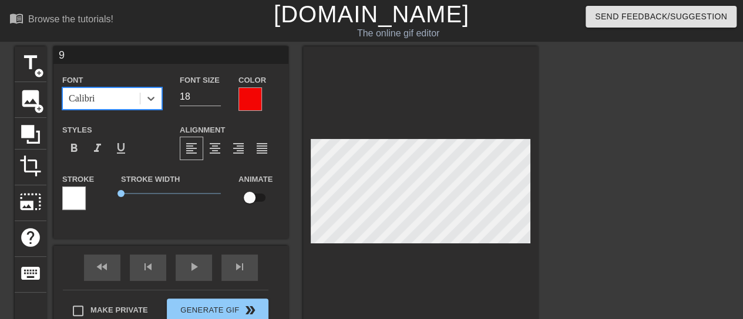
click at [393, 284] on div at bounding box center [420, 193] width 235 height 295
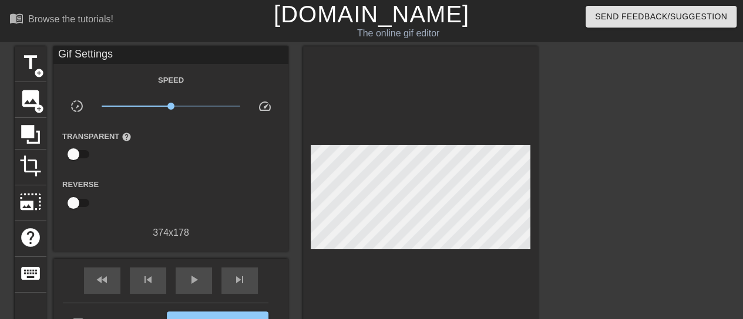
click at [376, 244] on div at bounding box center [420, 200] width 235 height 308
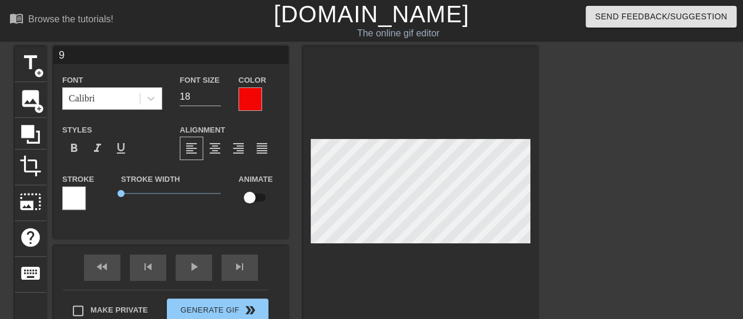
click at [391, 263] on div at bounding box center [420, 193] width 235 height 295
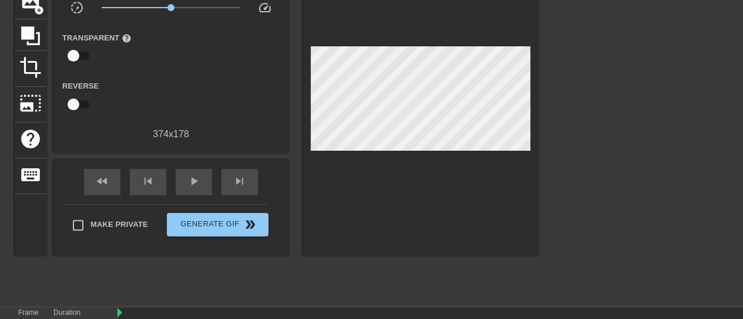
scroll to position [117, 0]
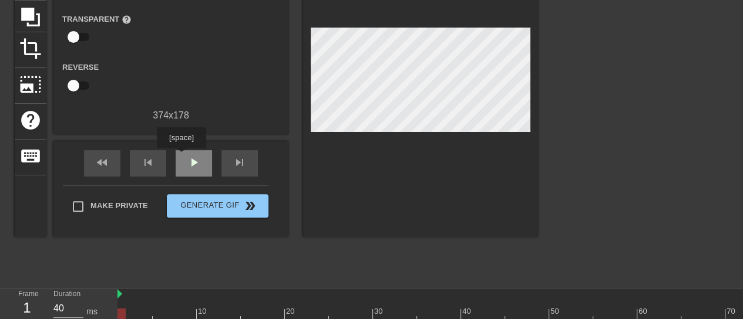
click at [181, 157] on div "play_arrow" at bounding box center [194, 163] width 36 height 26
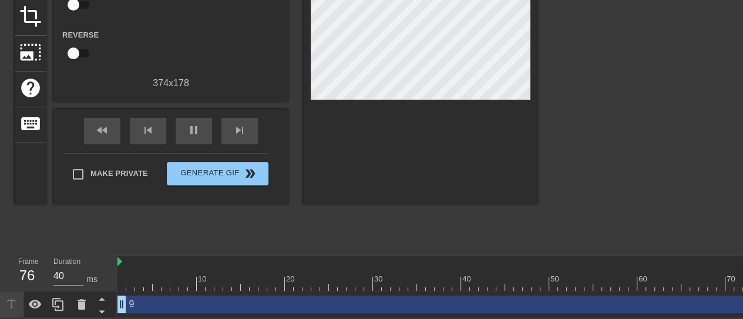
scroll to position [157, 0]
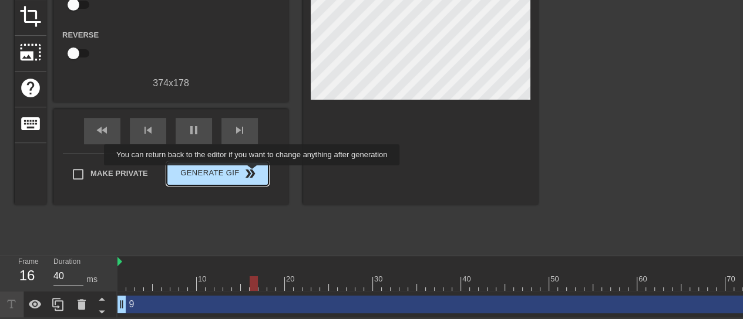
click at [253, 174] on button "Generate Gif double_arrow" at bounding box center [218, 173] width 102 height 23
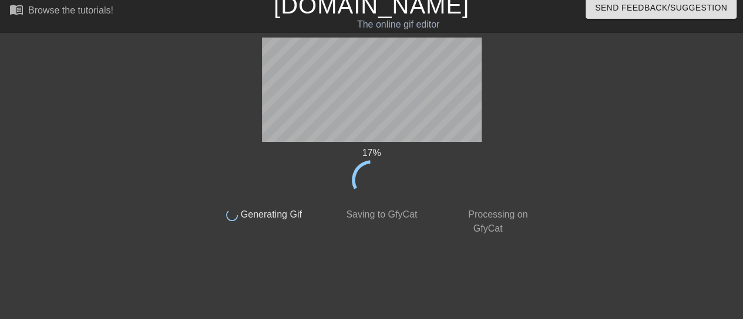
scroll to position [0, 0]
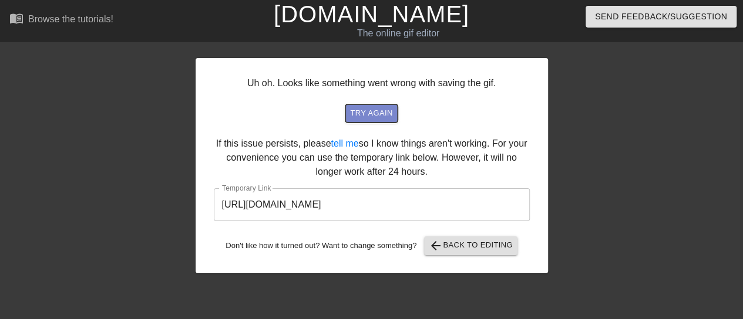
click at [376, 116] on span "try again" at bounding box center [371, 114] width 42 height 14
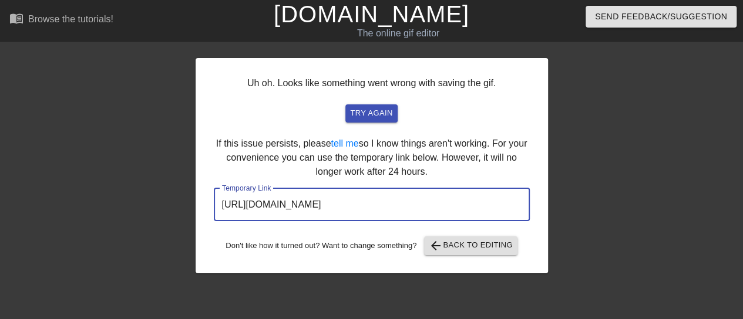
click at [469, 212] on input "[URL][DOMAIN_NAME]" at bounding box center [372, 204] width 316 height 33
click at [468, 212] on input "[URL][DOMAIN_NAME]" at bounding box center [372, 204] width 316 height 33
click at [349, 153] on div "Uh oh. Looks like something went wrong with saving the gif. try again If this i…" at bounding box center [371, 165] width 352 height 215
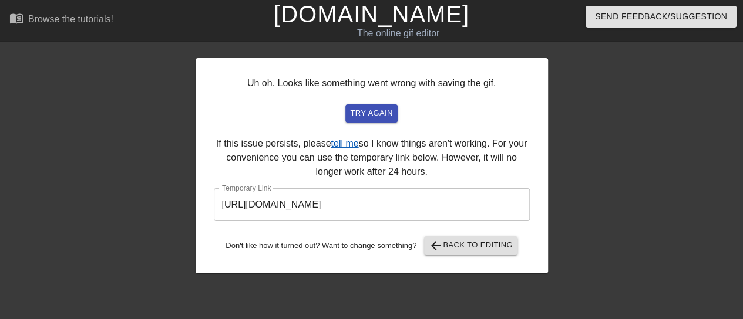
click at [353, 141] on link "tell me" at bounding box center [345, 144] width 28 height 10
click at [373, 110] on span "try again" at bounding box center [371, 114] width 42 height 14
